Goal: Task Accomplishment & Management: Use online tool/utility

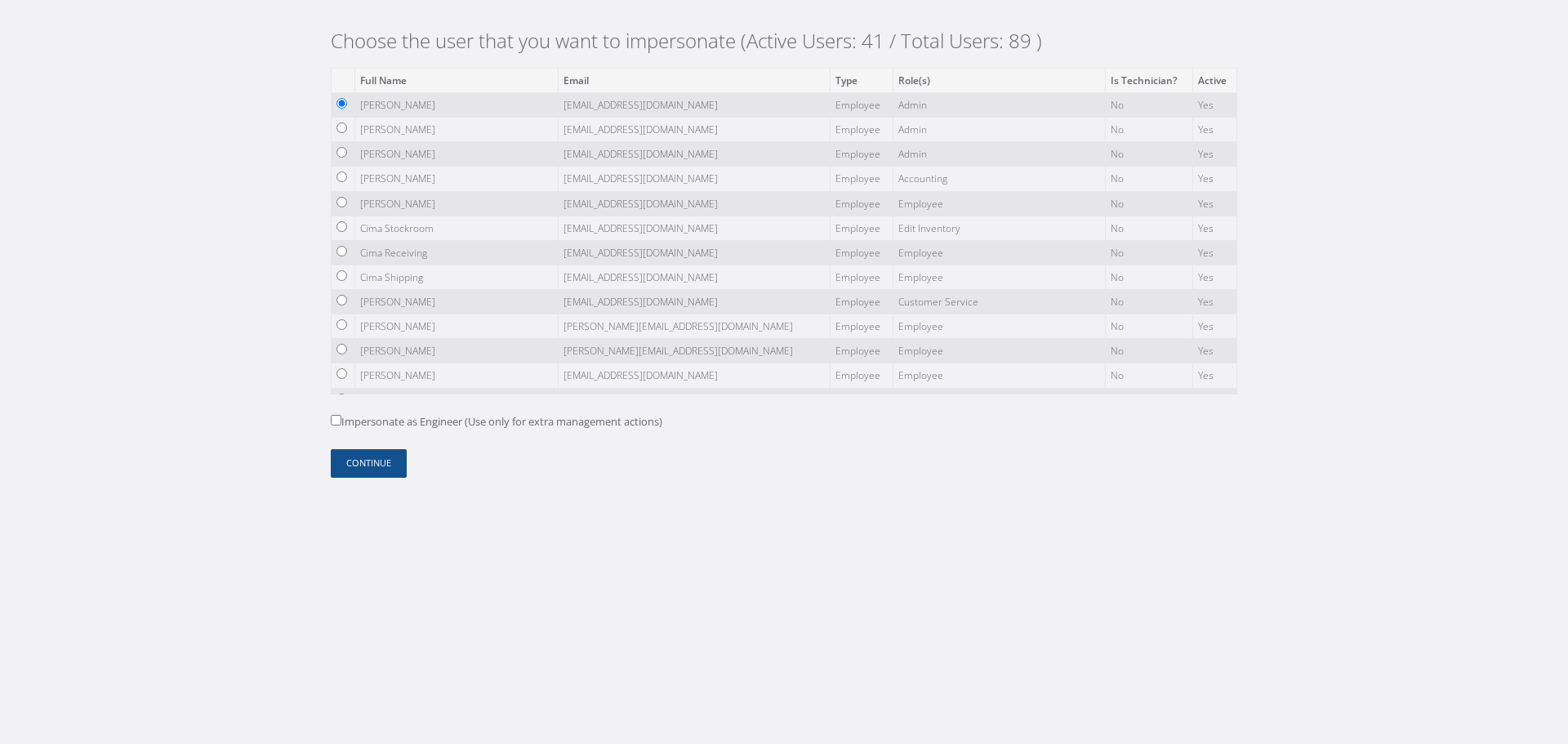
click at [345, 460] on button "Continue" at bounding box center [369, 462] width 76 height 28
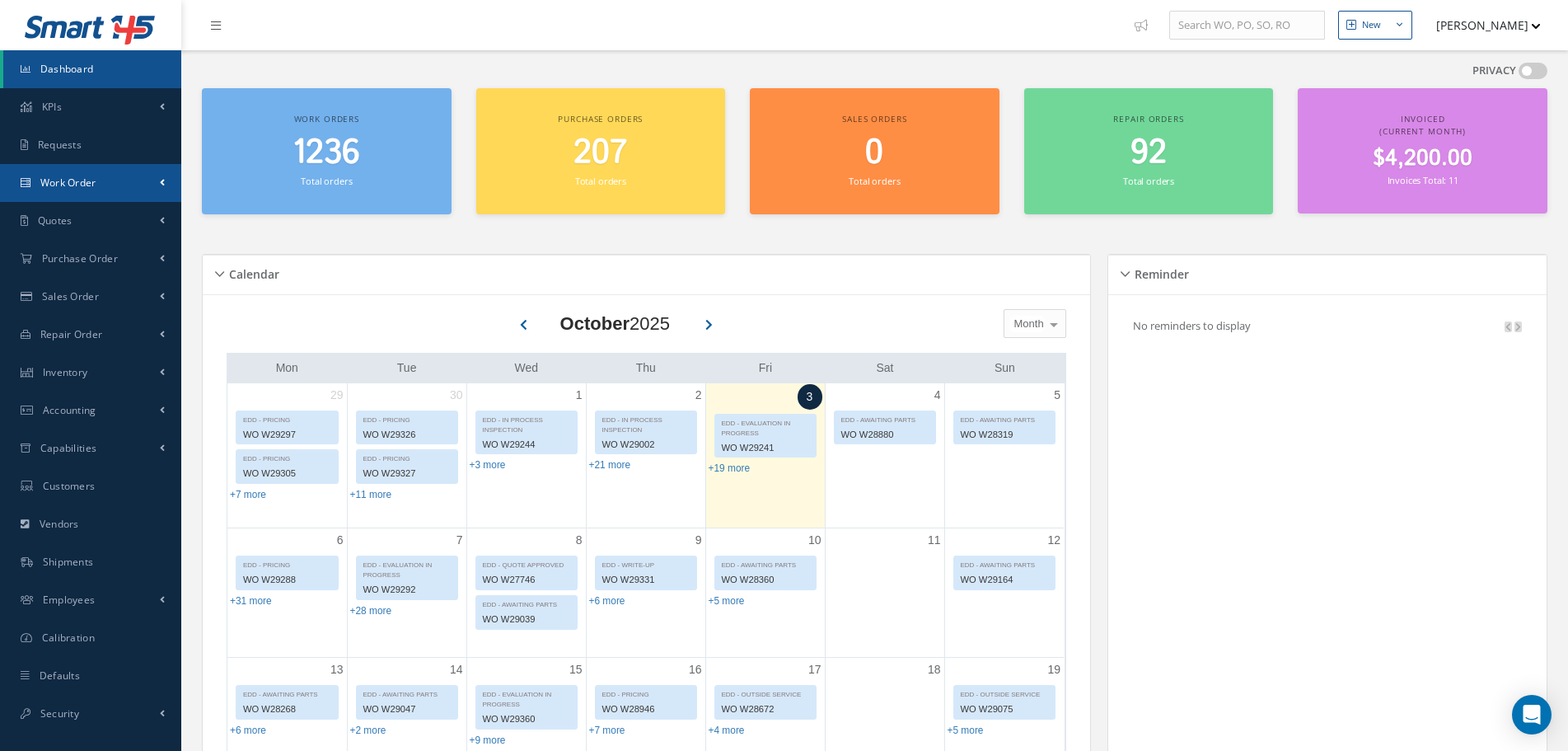
click at [56, 195] on link "Work Order" at bounding box center [91, 182] width 182 height 38
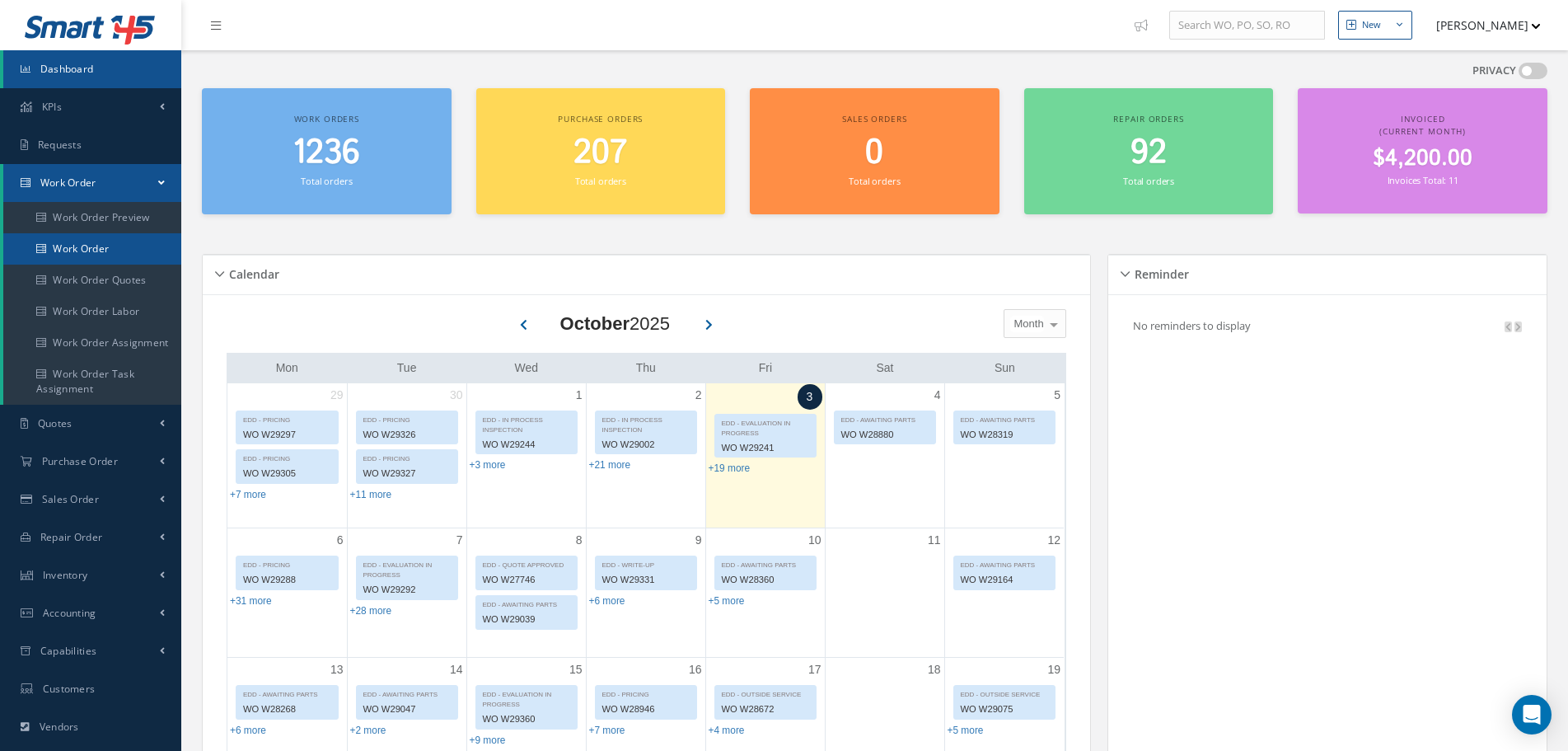
click at [70, 244] on link "Work Order" at bounding box center [93, 248] width 178 height 31
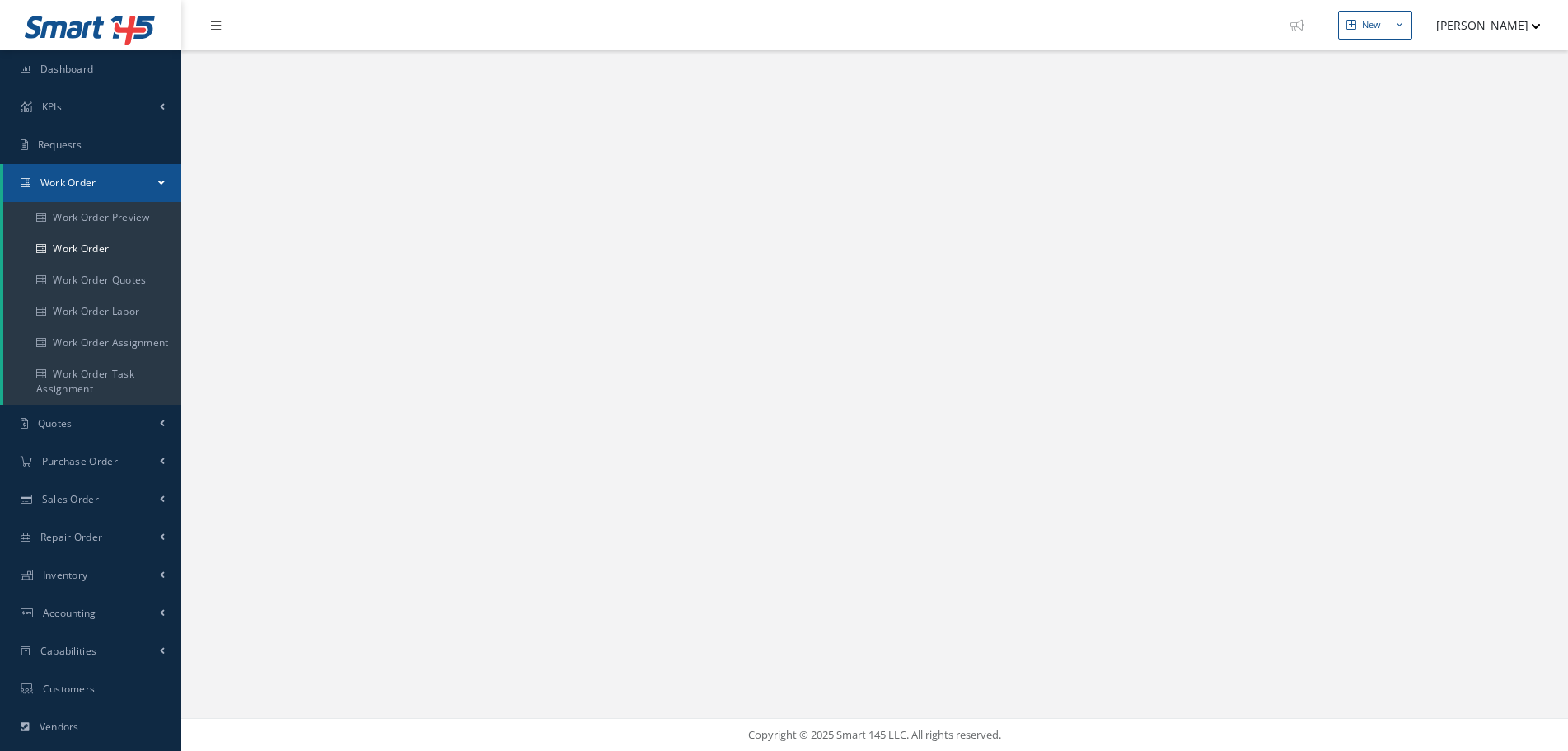
select select "25"
